Goal: Submit feedback/report problem

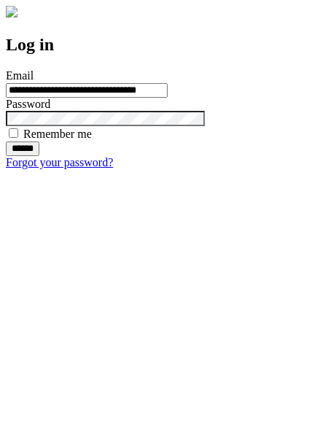
type input "**********"
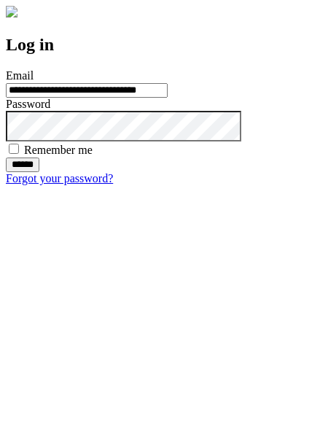
click at [39, 172] on input "******" at bounding box center [23, 165] width 34 height 15
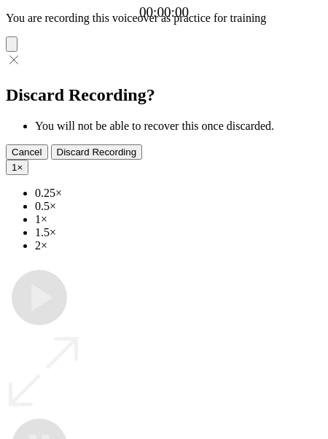
type input "**********"
